Goal: Information Seeking & Learning: Understand process/instructions

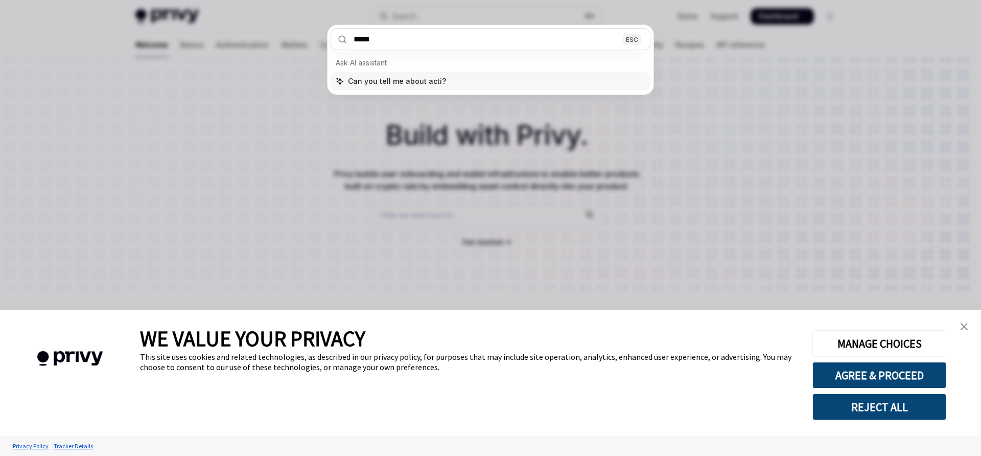
type input "******"
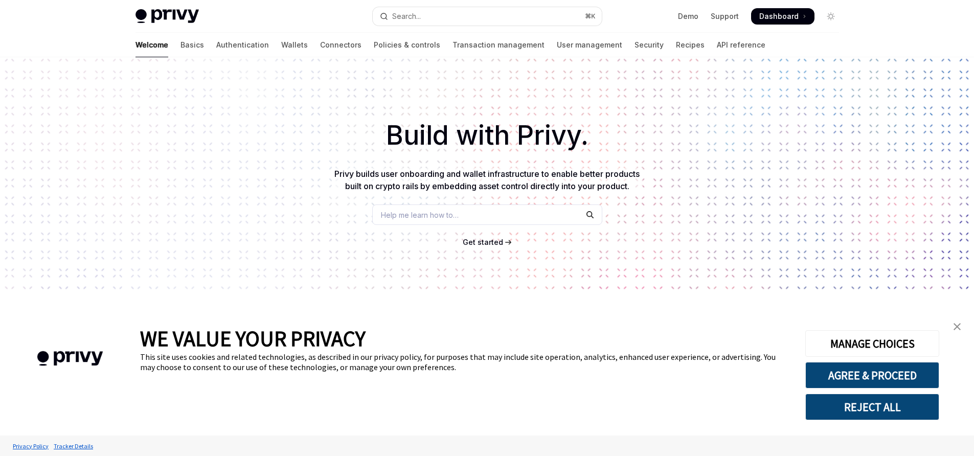
type textarea "*"
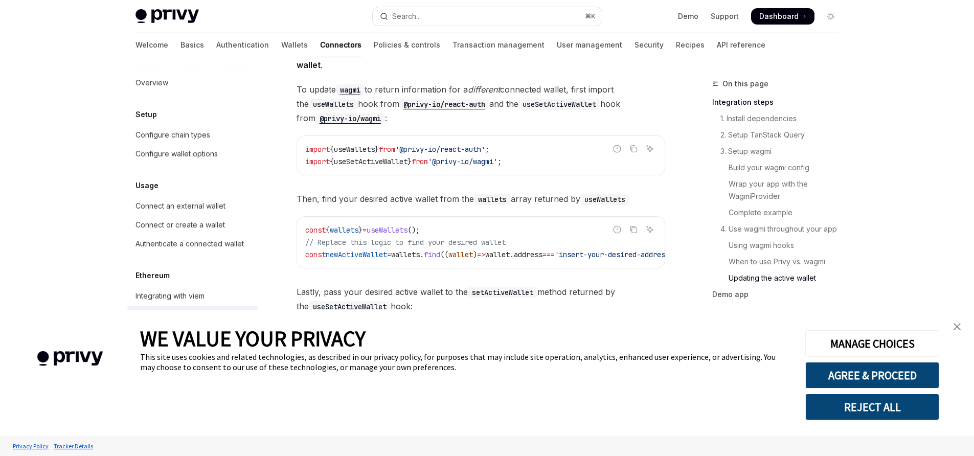
scroll to position [2784, 0]
click at [961, 326] on link "close banner" at bounding box center [957, 326] width 20 height 20
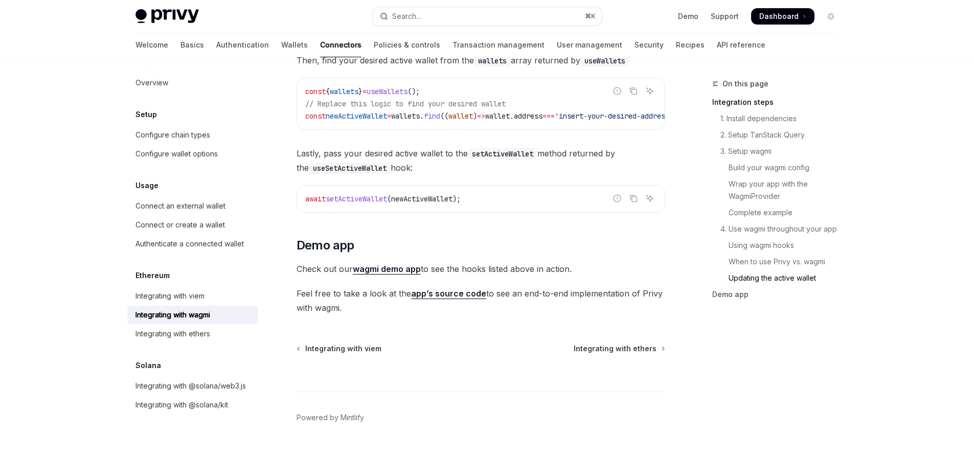
scroll to position [2924, 0]
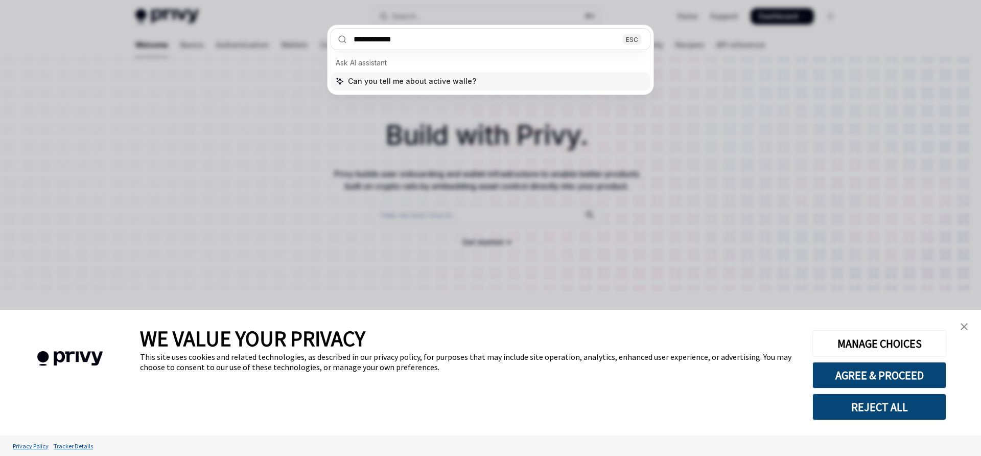
type input "**********"
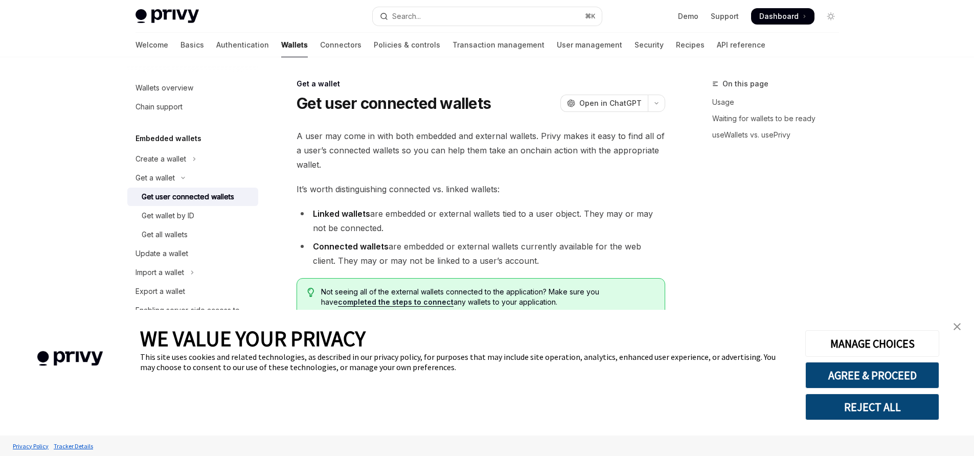
scroll to position [57, 0]
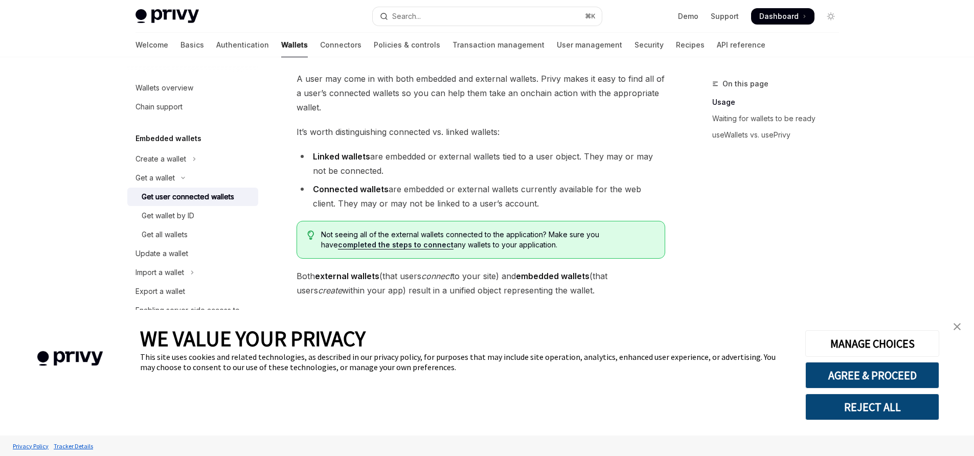
click at [956, 328] on img "close banner" at bounding box center [956, 326] width 7 height 7
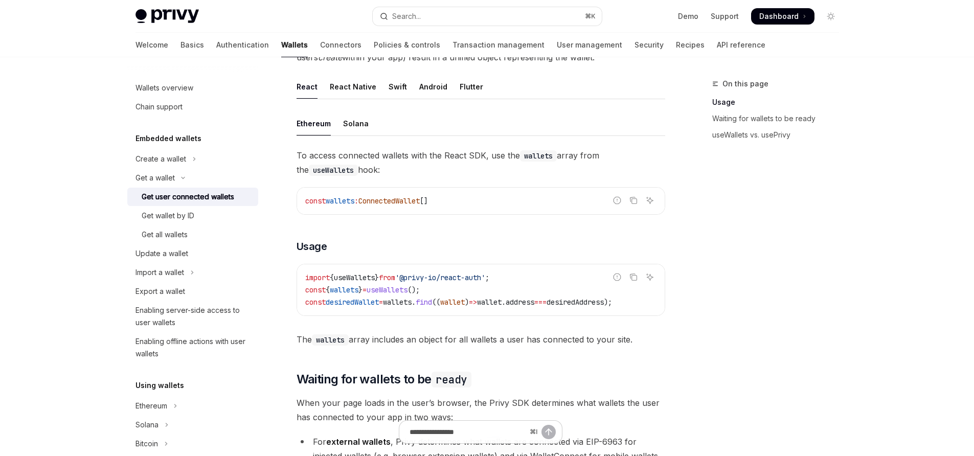
scroll to position [300, 0]
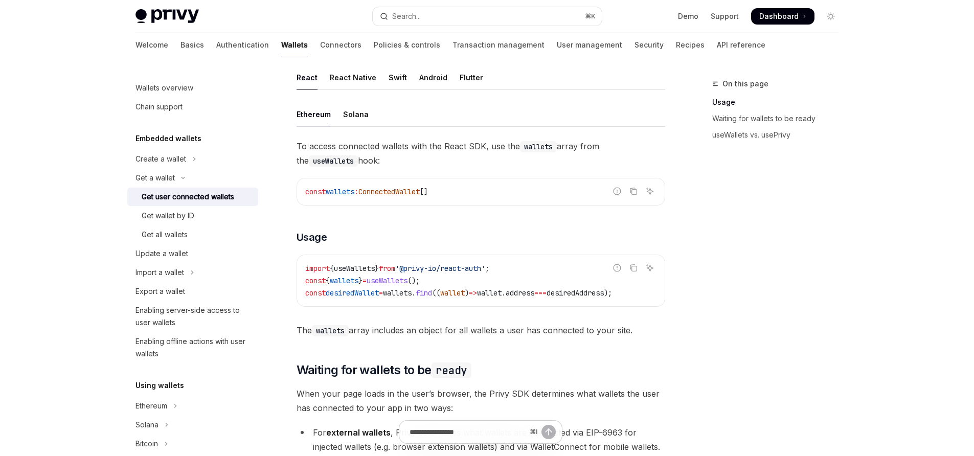
drag, startPoint x: 434, startPoint y: 305, endPoint x: 413, endPoint y: 306, distance: 21.0
click at [413, 306] on div "import { useWallets } from '@privy-io/react-auth' ; const { wallets } = useWall…" at bounding box center [481, 280] width 368 height 51
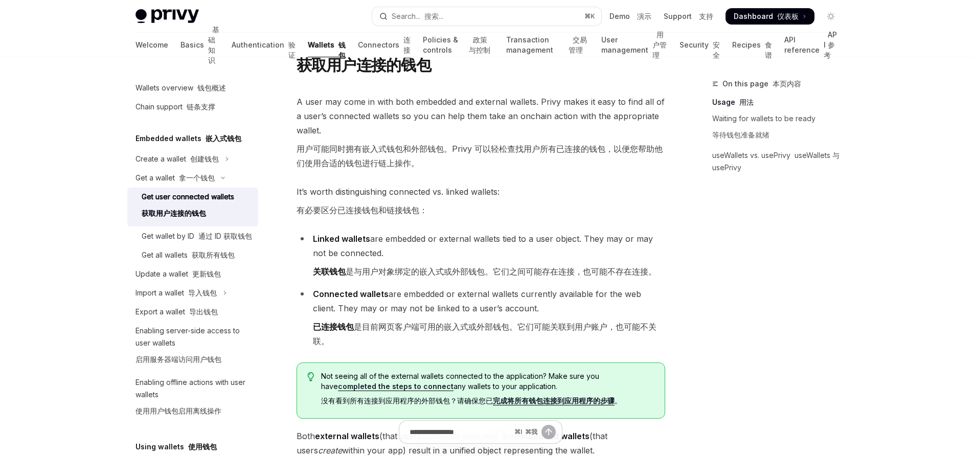
scroll to position [88, 0]
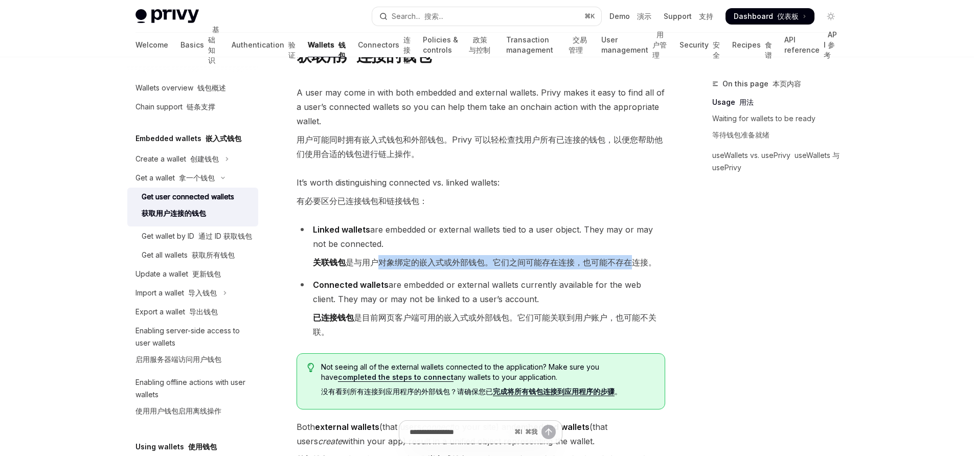
drag, startPoint x: 380, startPoint y: 247, endPoint x: 631, endPoint y: 249, distance: 251.0
click at [631, 255] on font "关联钱包 是与用户对象绑定的嵌入式或外部钱包。它们之间可能存在连接，也可能不存在连接。" at bounding box center [485, 262] width 344 height 14
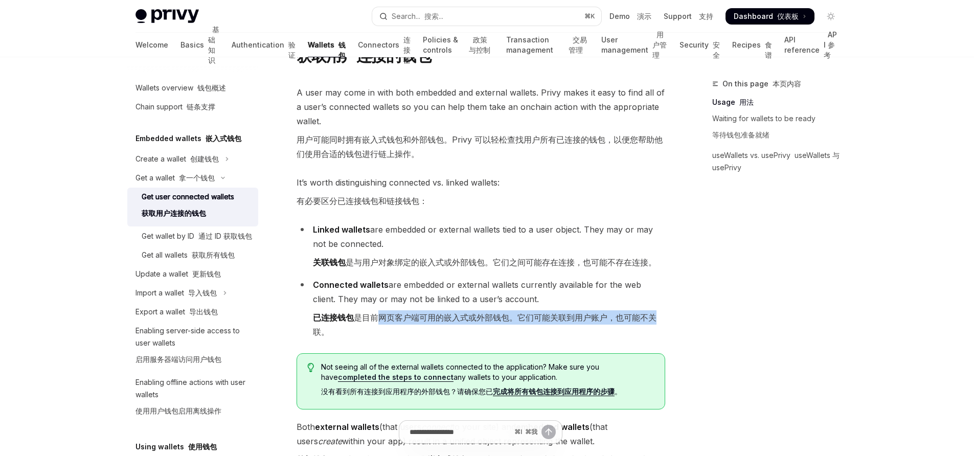
drag, startPoint x: 375, startPoint y: 301, endPoint x: 659, endPoint y: 305, distance: 283.7
click at [659, 310] on font "已连接钱包 是目前网页客户端可用的嵌入式或外部钱包。它们可能关联到用户账户，也可能不关联。" at bounding box center [489, 324] width 352 height 29
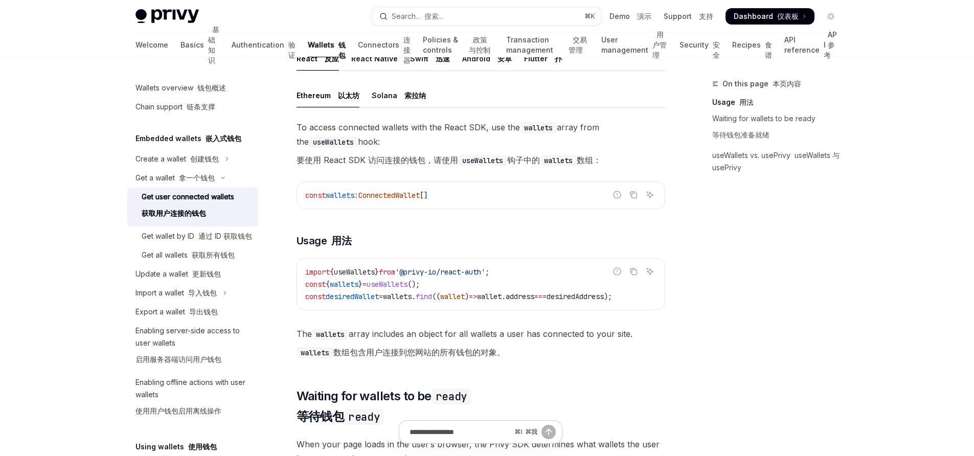
scroll to position [557, 0]
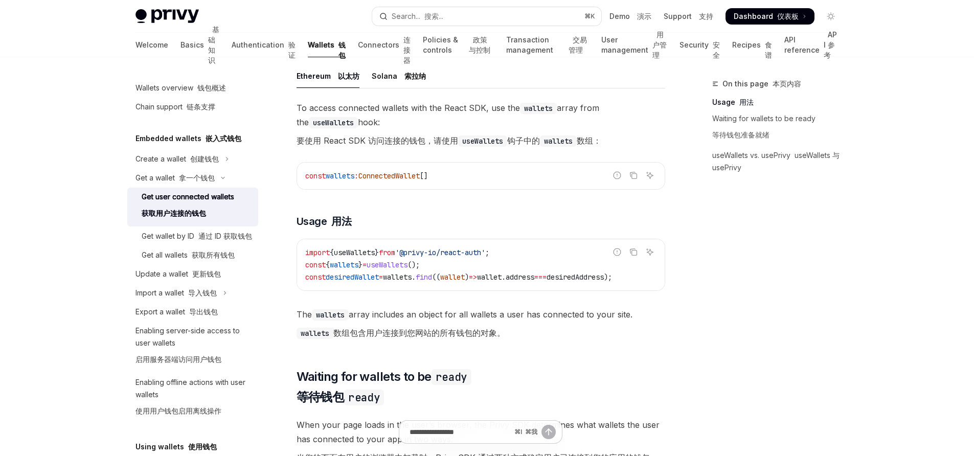
click at [351, 260] on span "wallets" at bounding box center [344, 264] width 29 height 9
click at [399, 328] on font "wallets 数组包含用户连接到您网站的所有钱包的对象。" at bounding box center [400, 333] width 209 height 10
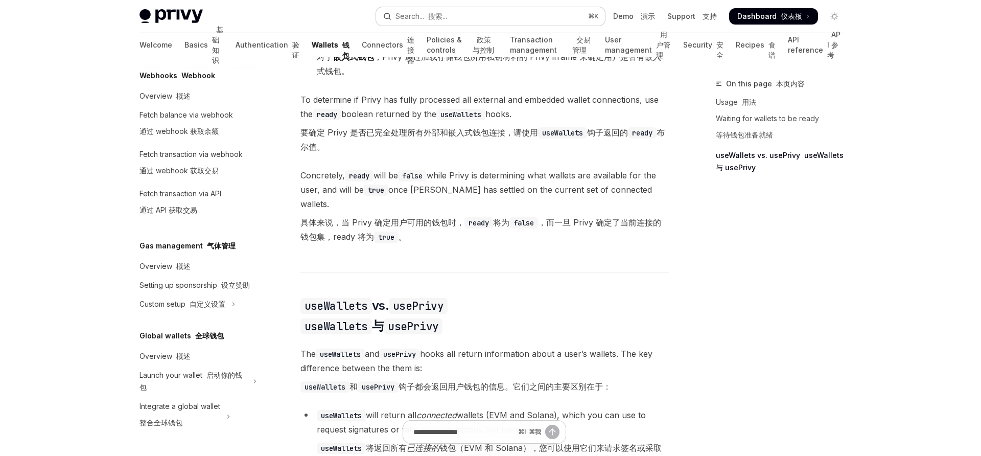
scroll to position [702, 0]
click at [491, 15] on button "Search... 搜索... ⌘ K" at bounding box center [486, 16] width 229 height 18
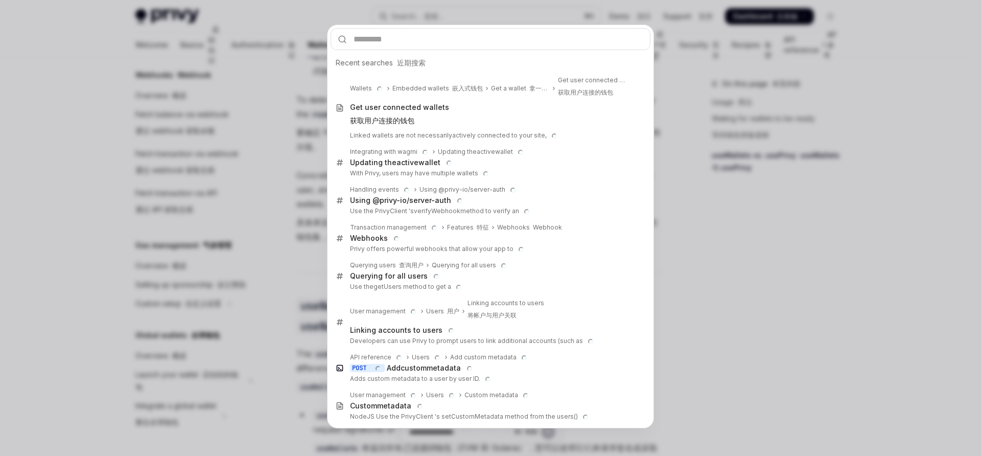
type textarea "*"
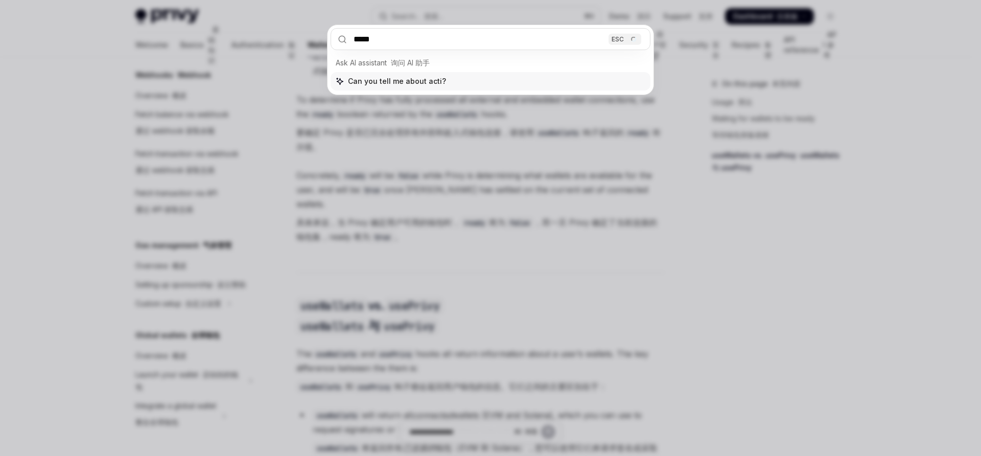
type input "******"
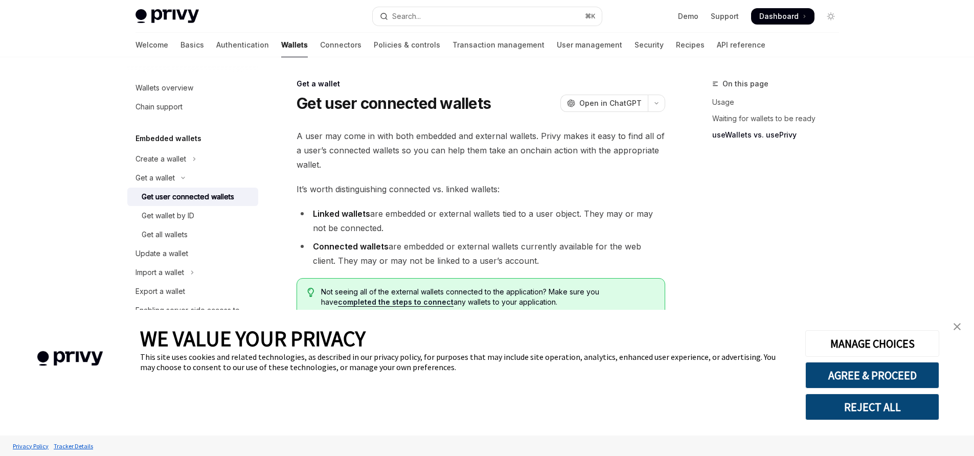
scroll to position [911, 0]
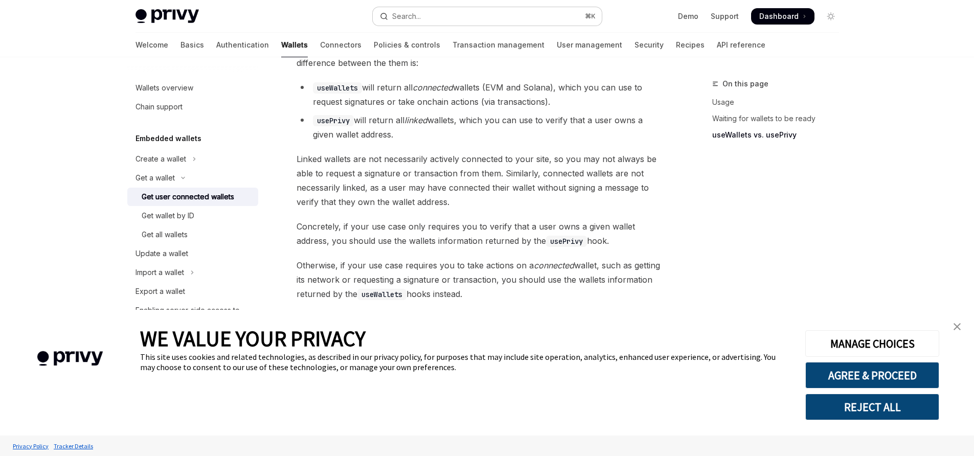
click at [489, 14] on button "Search... ⌘ K" at bounding box center [487, 16] width 229 height 18
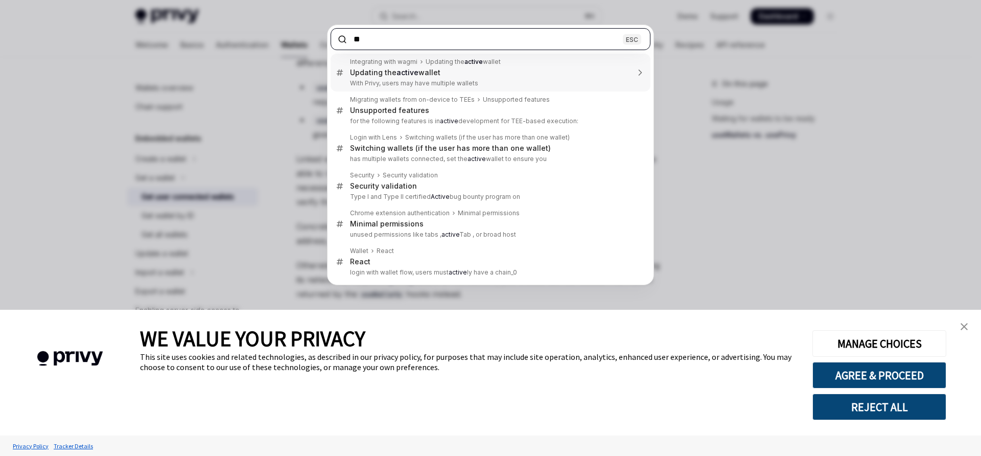
type input "*"
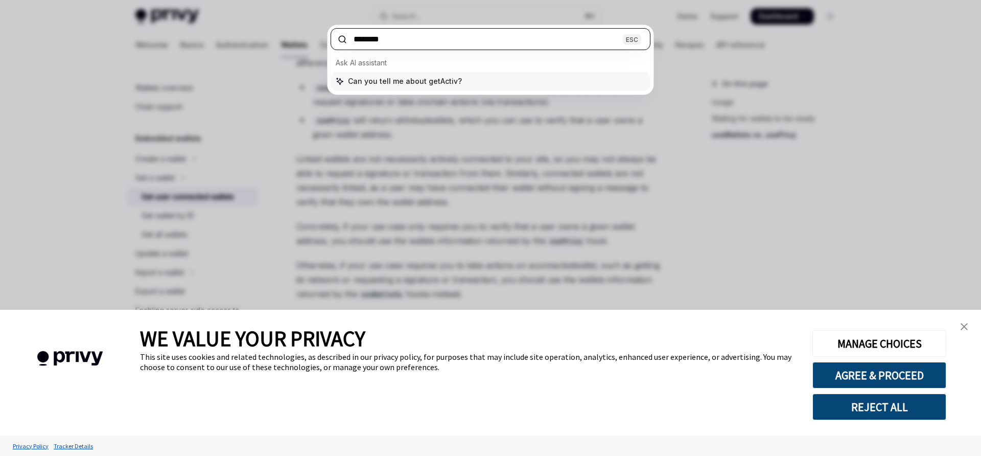
type input "*********"
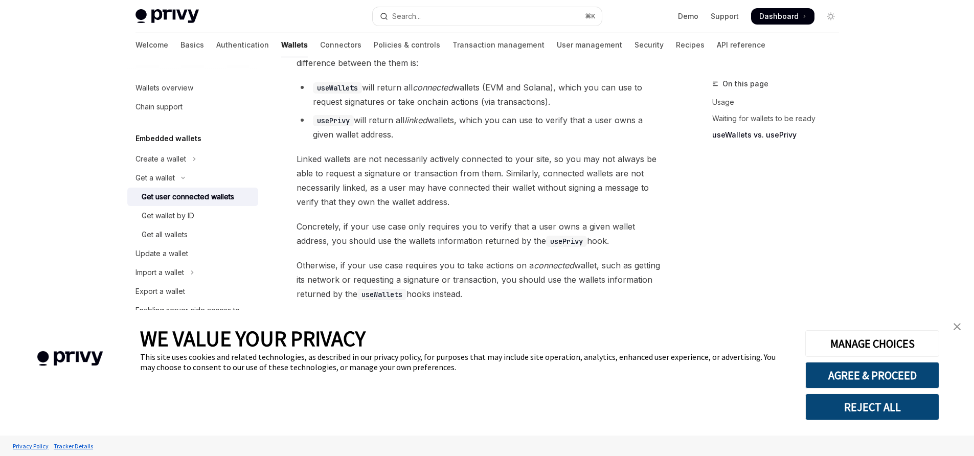
type textarea "*"
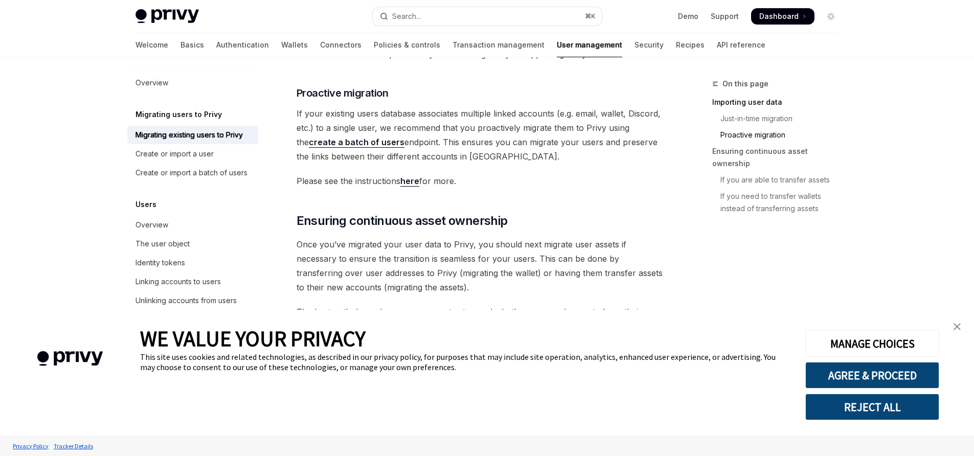
scroll to position [905, 0]
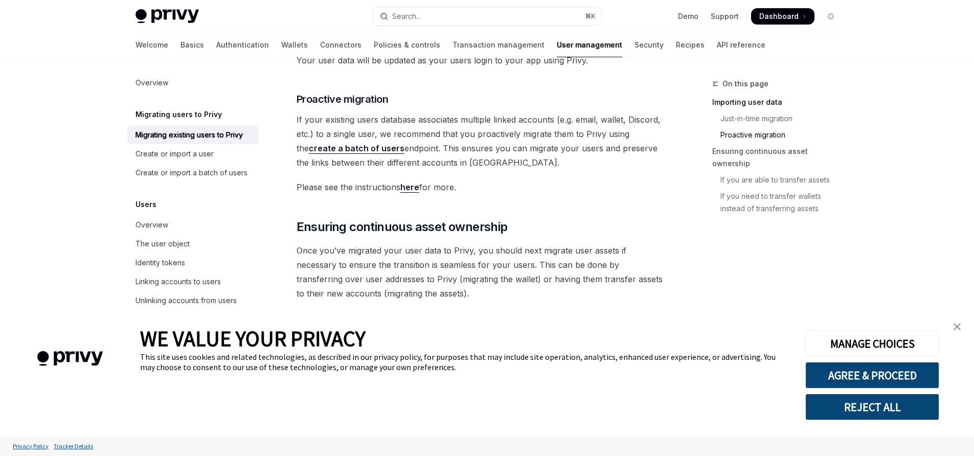
click at [596, 180] on span "Please see the instructions here for more." at bounding box center [480, 187] width 369 height 14
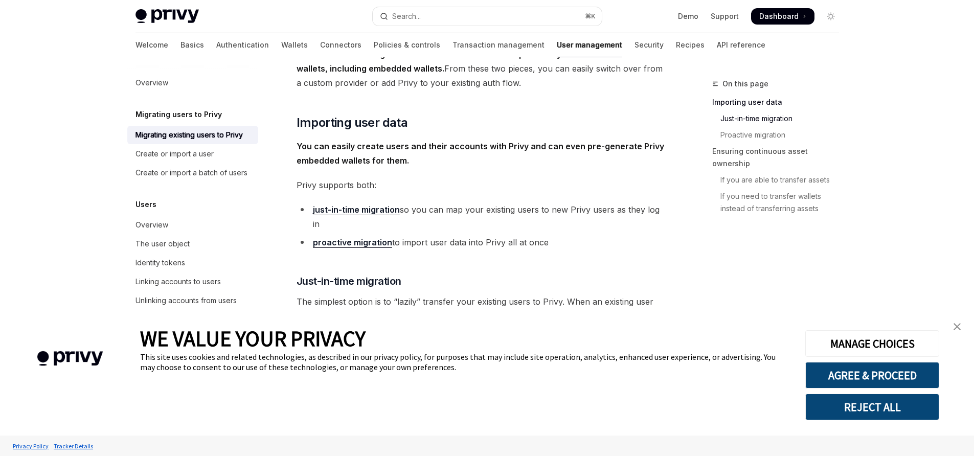
scroll to position [762, 0]
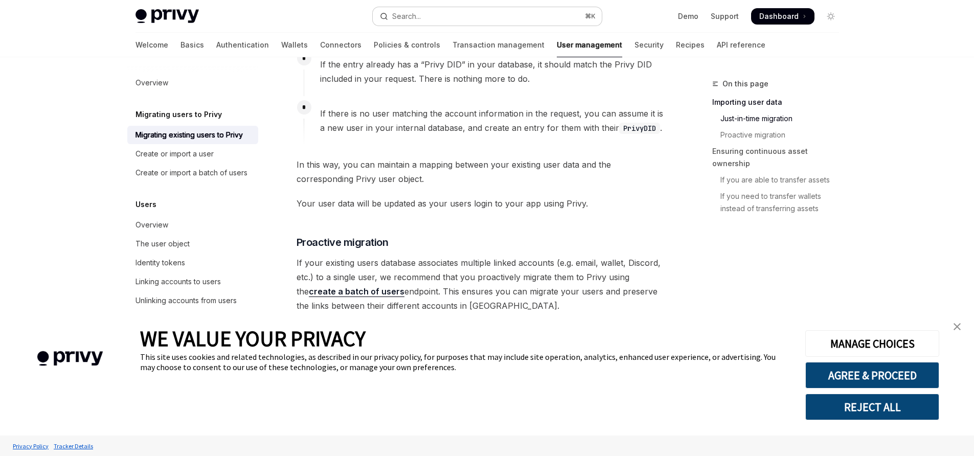
click at [476, 17] on button "Search... ⌘ K" at bounding box center [487, 16] width 229 height 18
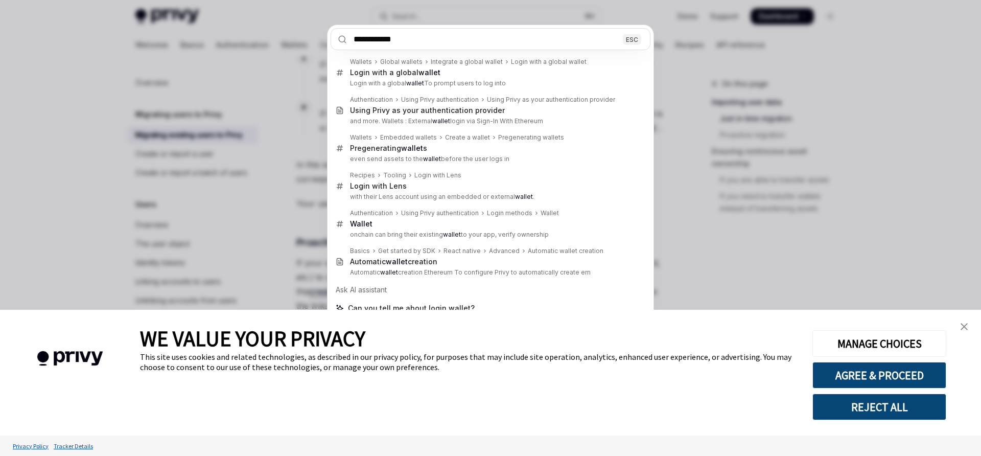
click at [969, 324] on link "close banner" at bounding box center [964, 326] width 20 height 20
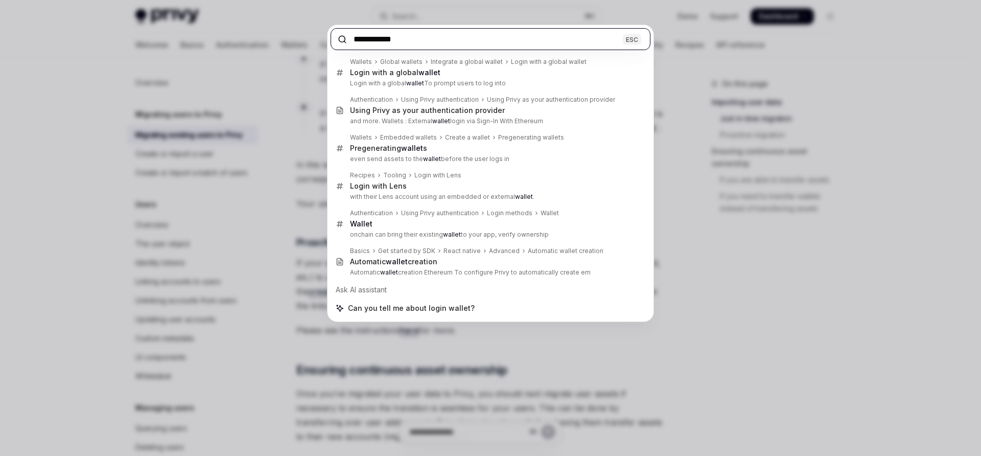
click at [358, 42] on input "**********" at bounding box center [491, 39] width 320 height 22
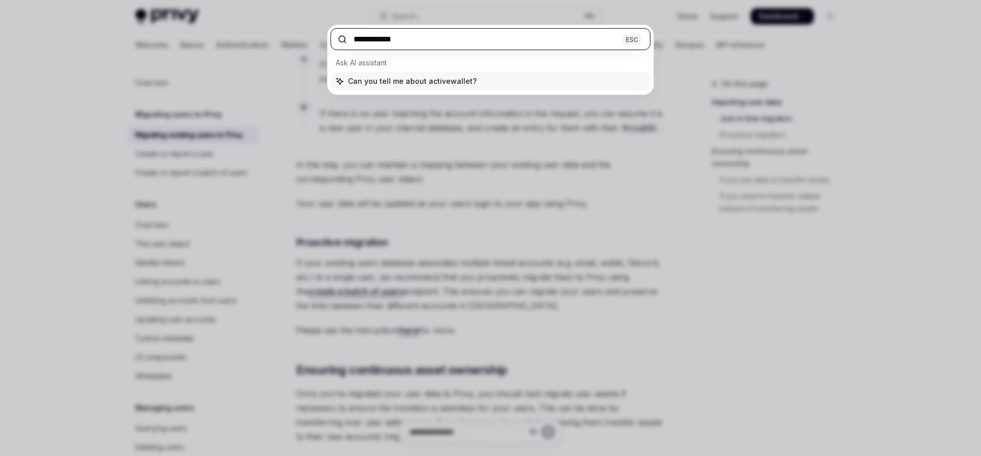
type input "**********"
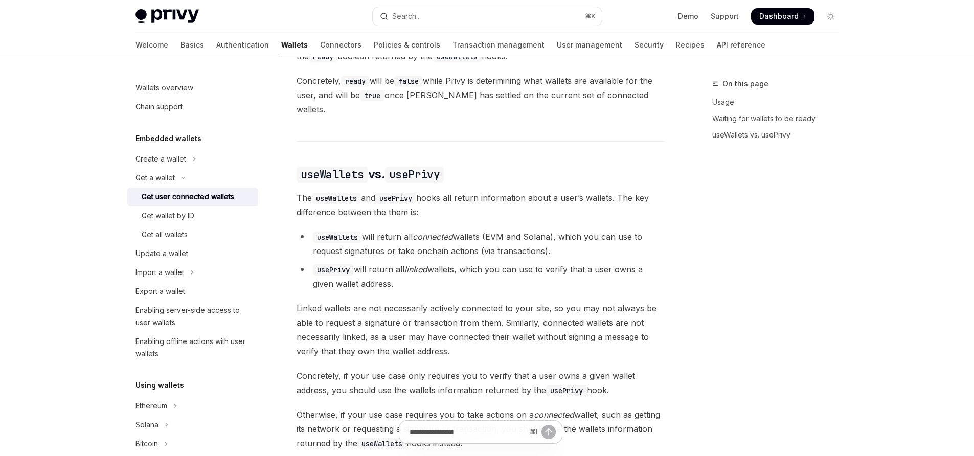
scroll to position [57, 0]
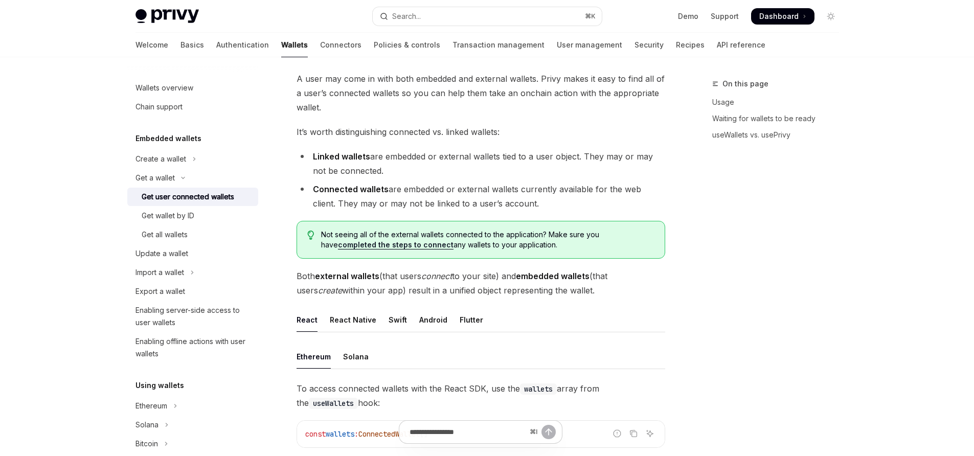
type textarea "*"
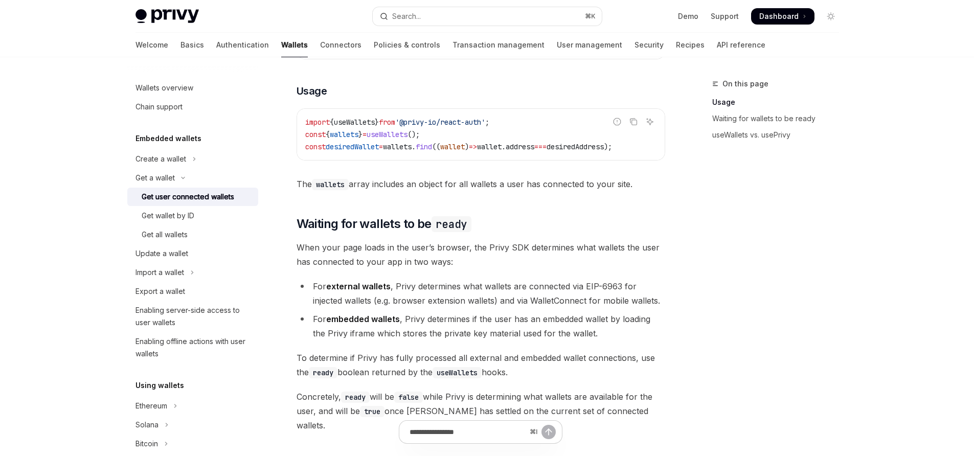
scroll to position [654, 0]
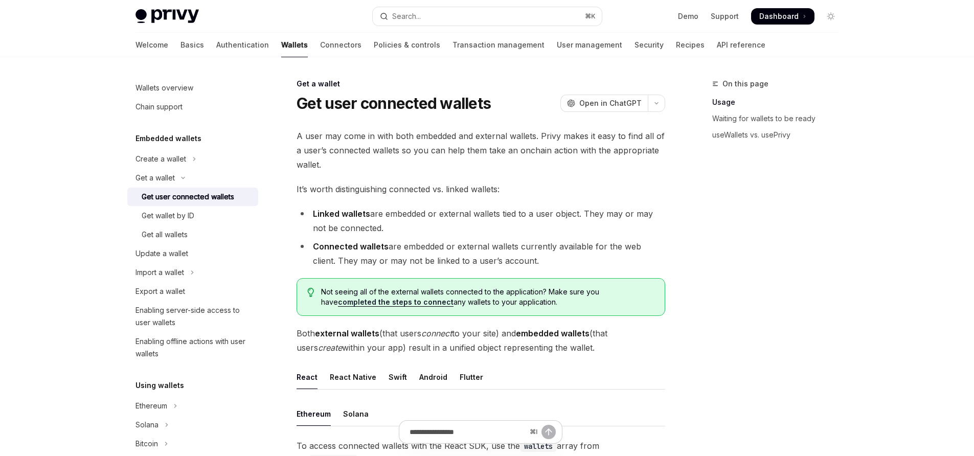
type textarea "*"
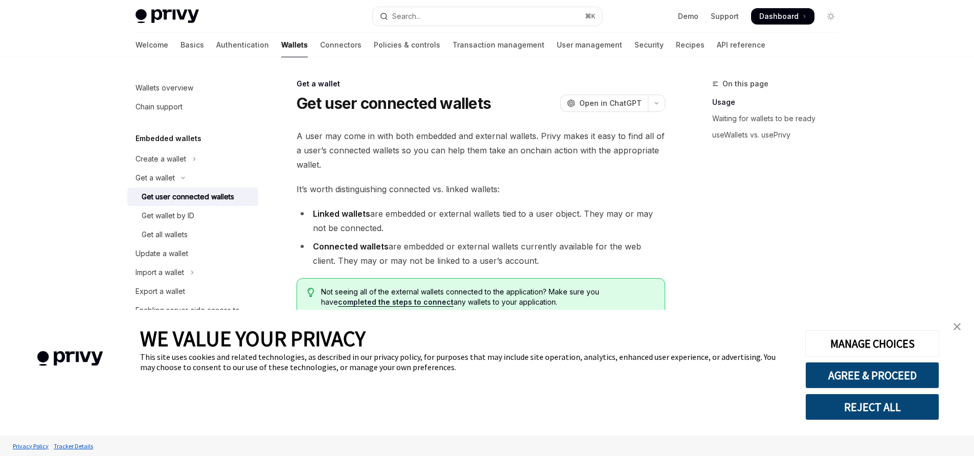
click at [956, 324] on img "close banner" at bounding box center [956, 326] width 7 height 7
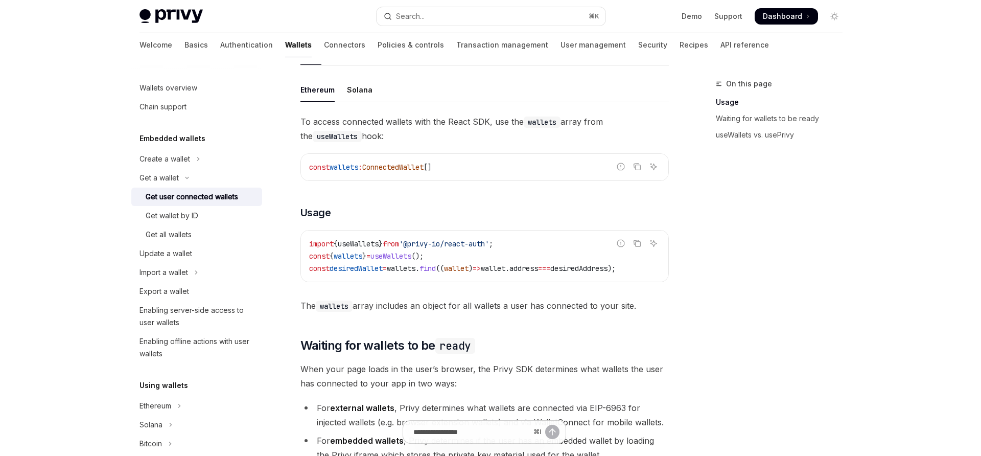
scroll to position [328, 0]
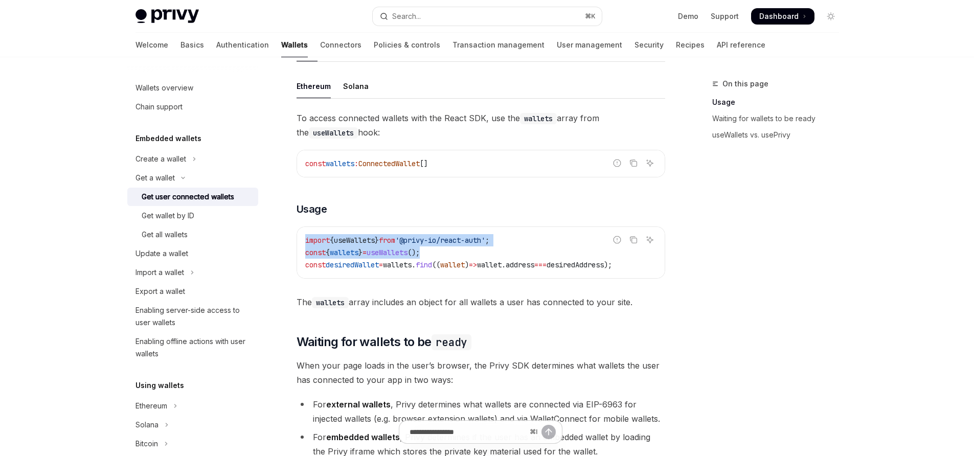
drag, startPoint x: 488, startPoint y: 252, endPoint x: 299, endPoint y: 238, distance: 189.1
click at [299, 238] on div "import { useWallets } from '@privy-io/react-auth' ; const { wallets } = useWall…" at bounding box center [481, 252] width 368 height 51
copy code "import { useWallets } from '@privy-io/react-auth' ; const { wallets } = useWall…"
click at [429, 17] on button "Search... ⌘ K" at bounding box center [487, 16] width 229 height 18
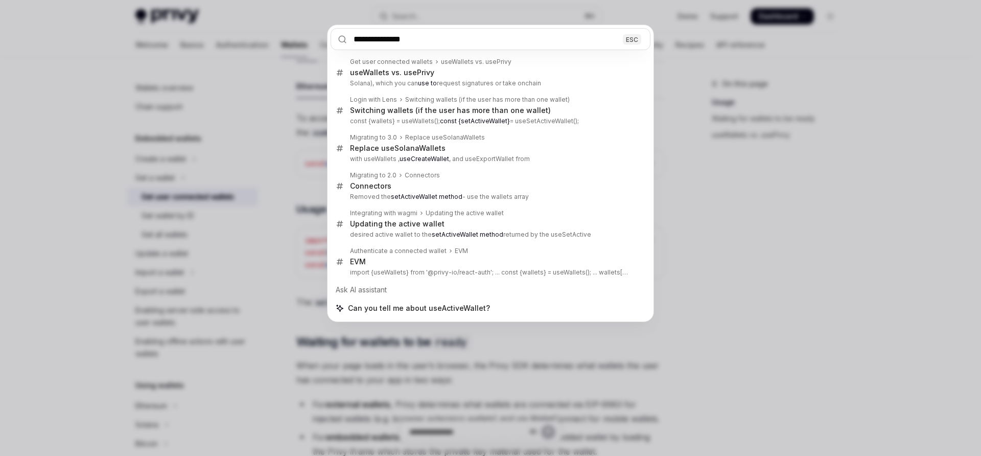
type input "**********"
